Goal: Entertainment & Leisure: Consume media (video, audio)

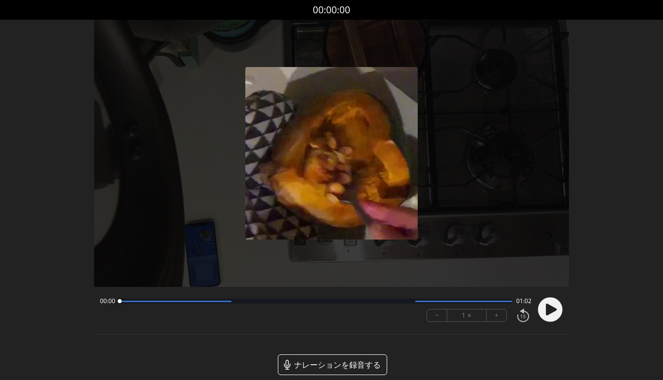
click at [543, 311] on circle at bounding box center [550, 309] width 25 height 25
click at [493, 315] on button "+" at bounding box center [497, 316] width 20 height 12
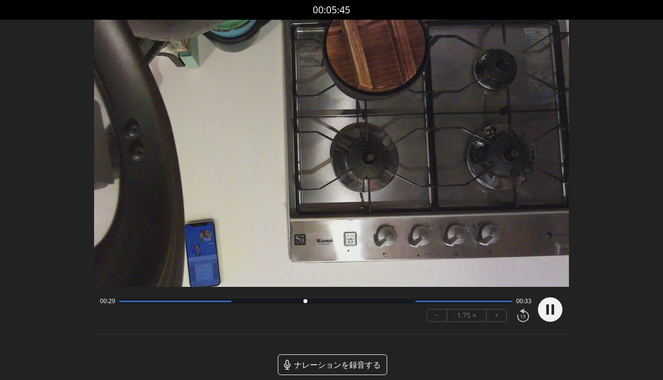
click at [546, 314] on circle at bounding box center [550, 309] width 25 height 25
click at [550, 308] on icon at bounding box center [551, 310] width 11 height 12
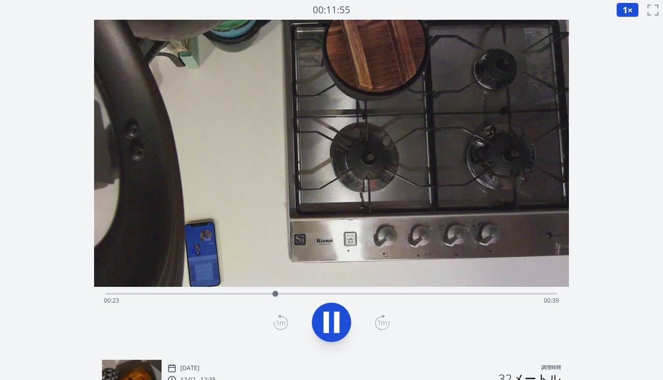
click at [291, 295] on div "経過時間: 00:23 残り時間: 00:39" at bounding box center [331, 301] width 455 height 16
click at [304, 294] on div at bounding box center [296, 293] width 15 height 15
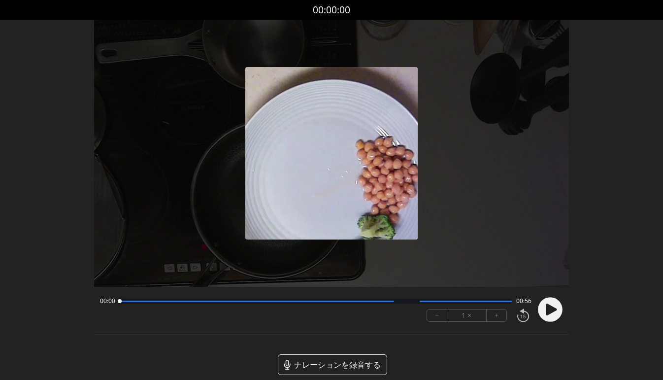
click at [547, 313] on icon at bounding box center [551, 310] width 11 height 12
click at [499, 320] on button "+" at bounding box center [497, 316] width 20 height 12
click at [499, 321] on button "+" at bounding box center [497, 316] width 20 height 12
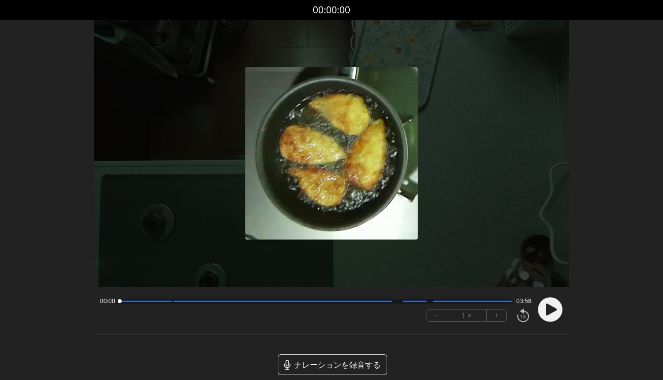
click at [493, 321] on button "+" at bounding box center [497, 316] width 20 height 12
click at [546, 313] on circle at bounding box center [550, 309] width 25 height 25
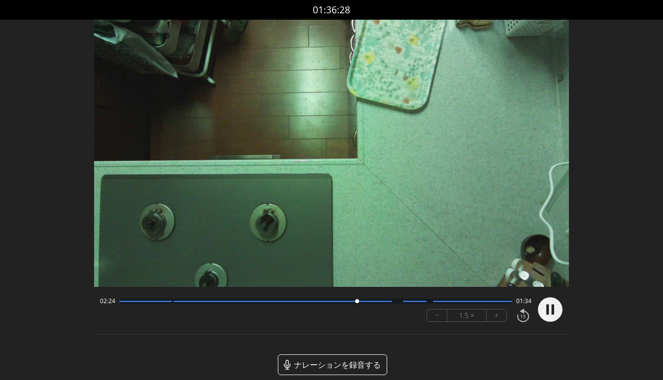
click at [496, 315] on font "+" at bounding box center [497, 315] width 4 height 11
click at [496, 316] on font "+" at bounding box center [497, 315] width 4 height 11
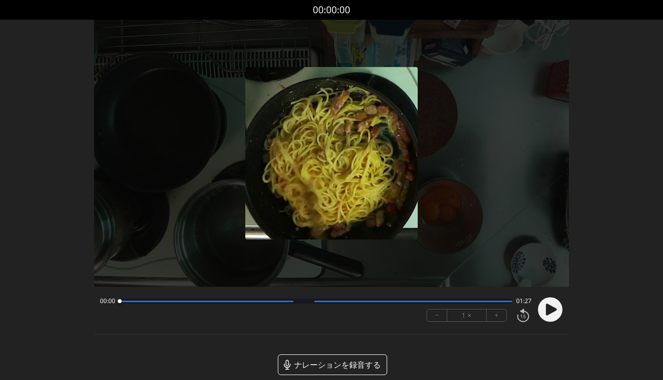
click at [548, 314] on icon at bounding box center [551, 310] width 11 height 12
click at [495, 316] on font "+" at bounding box center [497, 315] width 4 height 11
click at [494, 317] on button "+" at bounding box center [497, 316] width 20 height 12
click at [494, 318] on button "+" at bounding box center [497, 316] width 20 height 12
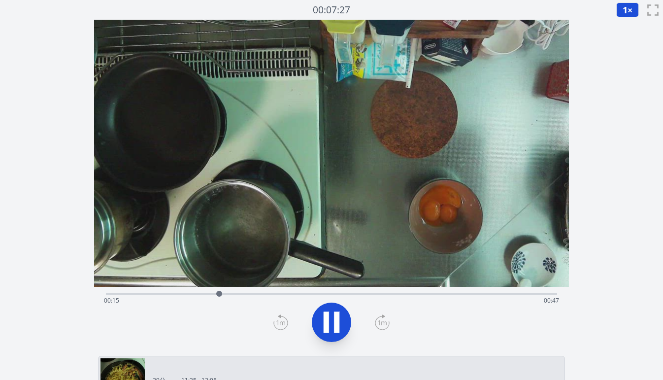
click at [251, 294] on div "経過時間: 00:15 残り時間: 00:47" at bounding box center [331, 301] width 455 height 16
click at [324, 293] on div "経過時間: 00:25 残り時間: 00:37" at bounding box center [331, 301] width 455 height 16
click at [360, 295] on div "経過時間: 00:31 残り時間: 00:31" at bounding box center [331, 301] width 455 height 16
click at [357, 292] on div "経過時間: 00:36 残り時間: 00:26" at bounding box center [331, 293] width 451 height 12
click at [345, 291] on div "経過時間: 00:35 残り時間: 00:27" at bounding box center [331, 293] width 451 height 12
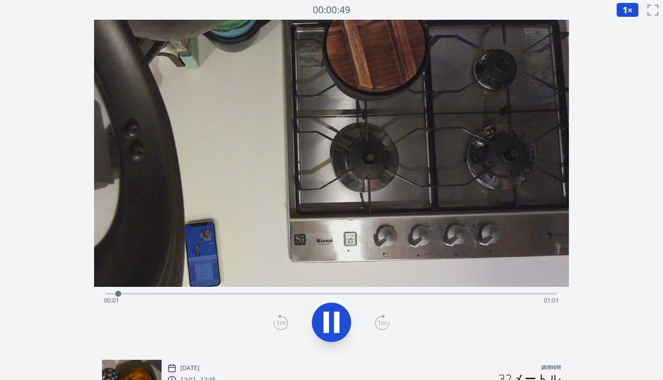
click at [355, 292] on div "経過時間: 00:01 残り時間: 01:01" at bounding box center [331, 293] width 451 height 12
click at [385, 294] on div "経過時間: 00:34 残り時間: 00:28" at bounding box center [331, 301] width 455 height 16
click at [447, 292] on div "経過時間: 00:38 残り時間: 00:24" at bounding box center [331, 293] width 451 height 12
click at [488, 292] on div "経過時間: 00:46 残り時間: 00:15" at bounding box center [331, 293] width 451 height 12
click at [510, 294] on div "経過時間: 00:52 残り時間: 00:10" at bounding box center [331, 301] width 455 height 16
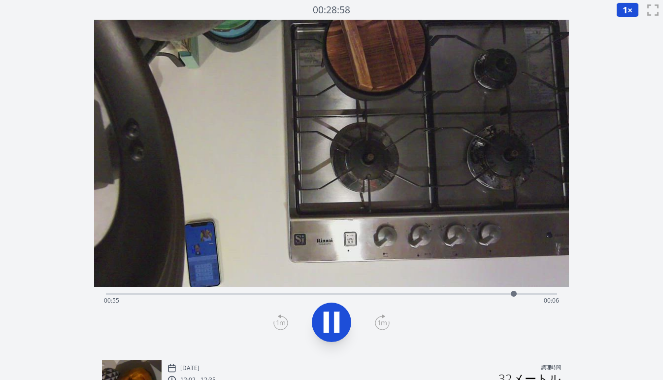
click at [532, 293] on div "経過時間: 00:55 残り時間: 00:06" at bounding box center [331, 301] width 455 height 16
